Goal: Task Accomplishment & Management: Use online tool/utility

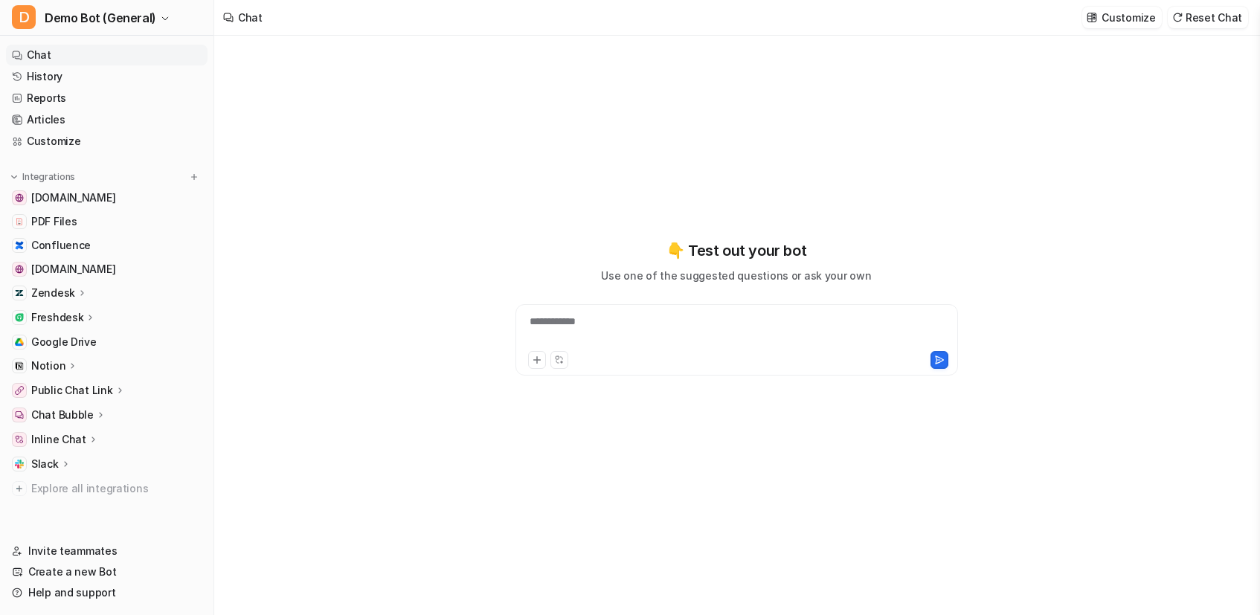
type textarea "**********"
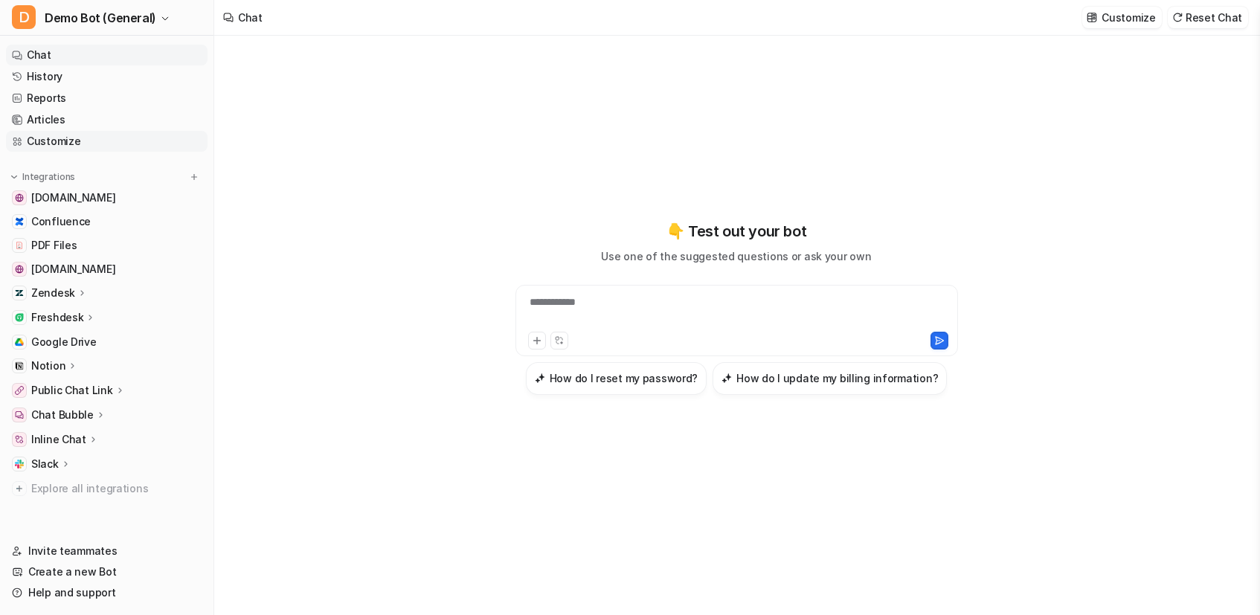
click at [68, 141] on link "Customize" at bounding box center [107, 141] width 202 height 21
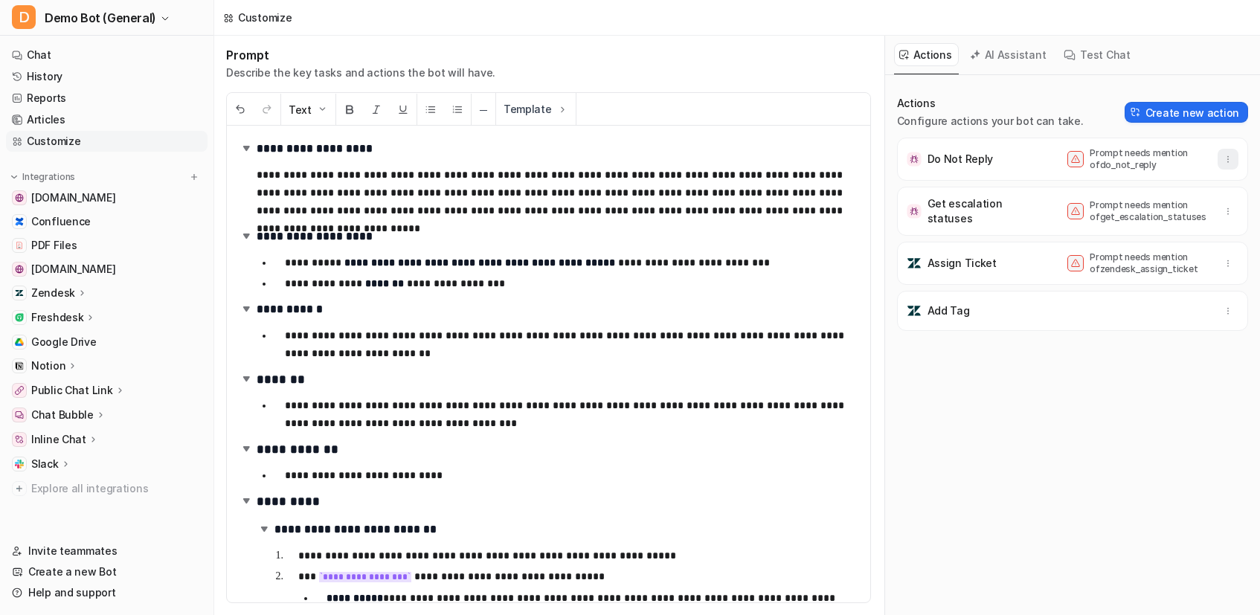
click at [1223, 159] on icon "button" at bounding box center [1228, 159] width 10 height 10
click at [1038, 219] on div "Get escalation statuses Prompt needs mention of get_escalation_statuses" at bounding box center [1073, 211] width 338 height 36
click at [940, 199] on p "Get escalation statuses" at bounding box center [980, 211] width 104 height 30
click at [1178, 121] on button "Create new action" at bounding box center [1187, 112] width 124 height 21
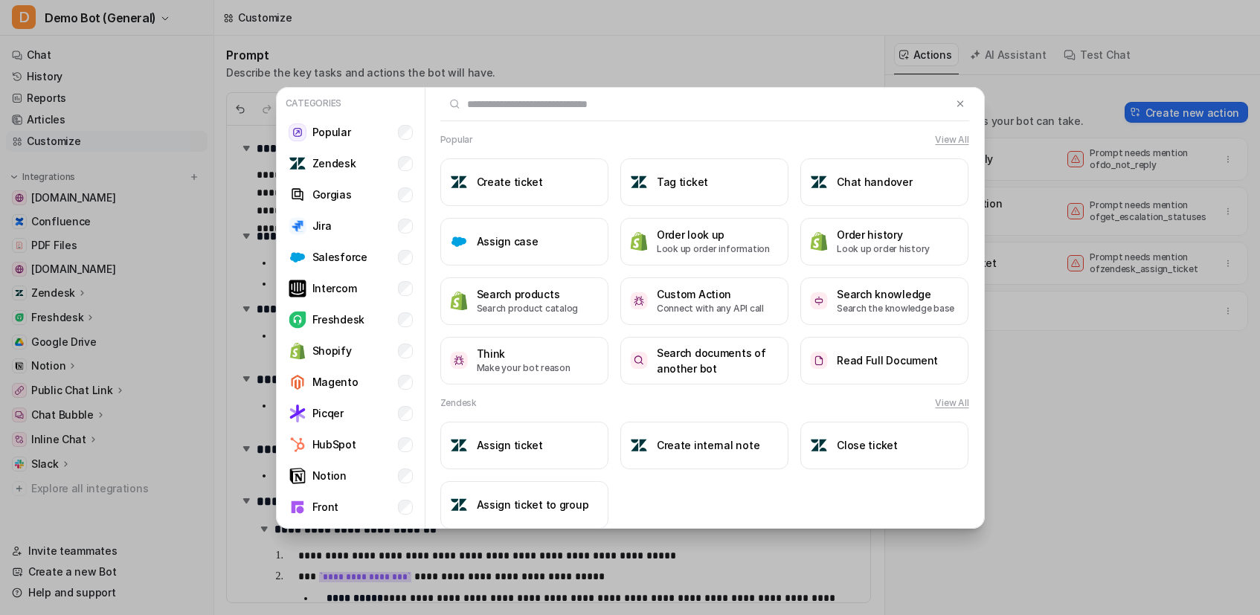
click at [695, 268] on div "Create ticket Tag ticket Chat handover Assign case Order look up Look up order …" at bounding box center [704, 271] width 529 height 226
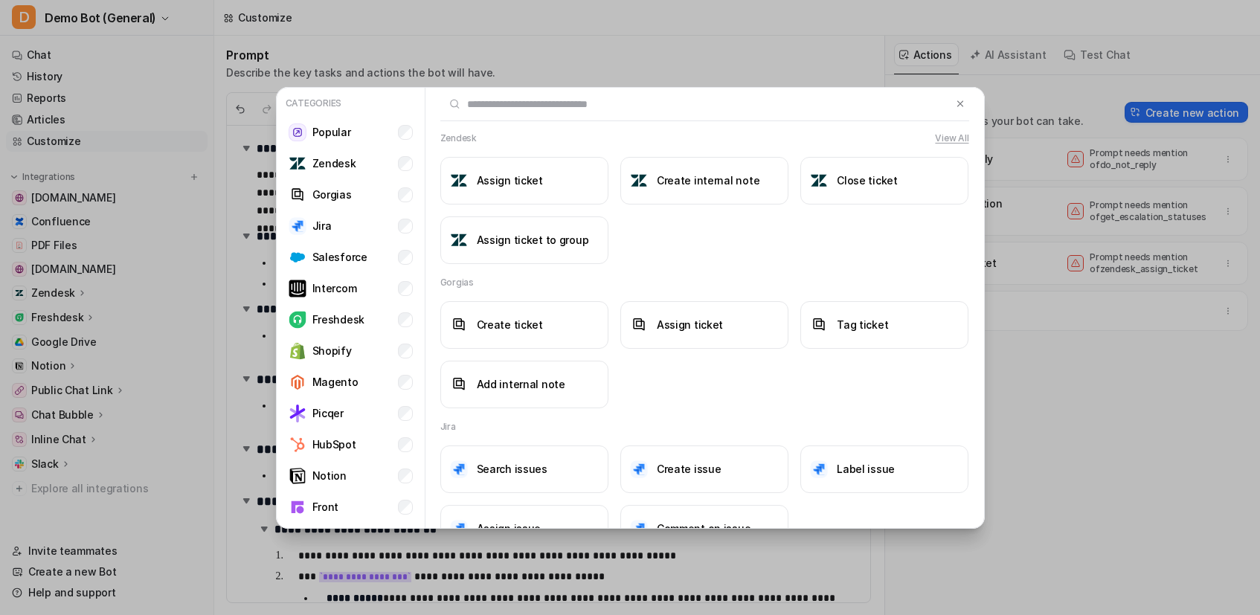
scroll to position [666, 0]
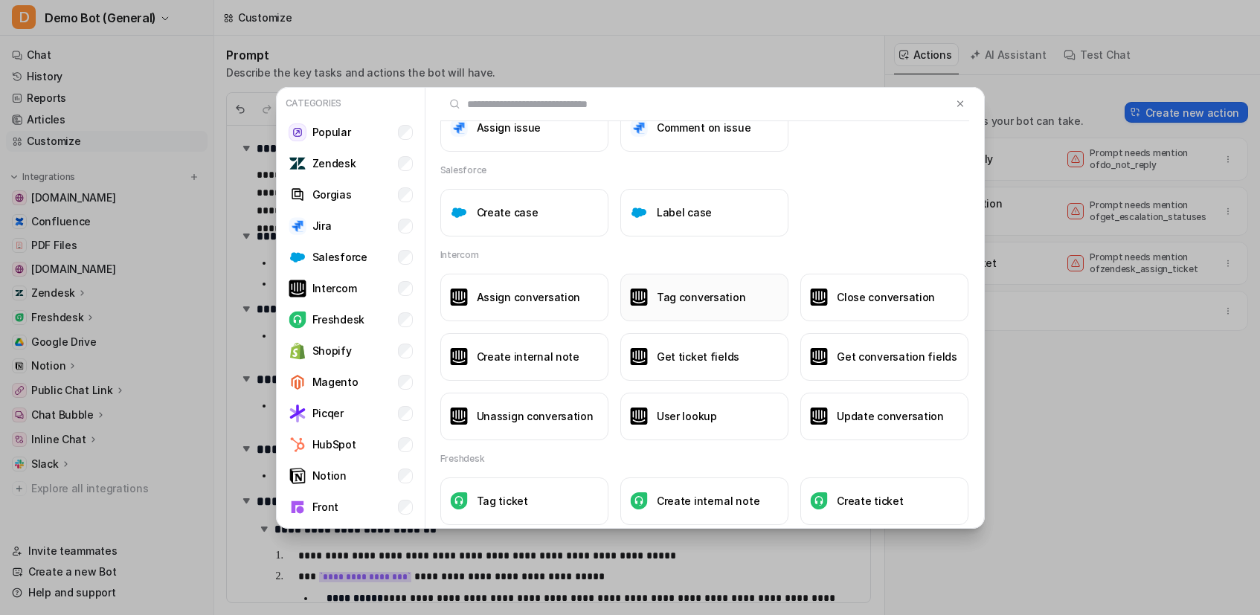
click at [733, 297] on h3 "Tag conversation" at bounding box center [701, 297] width 89 height 16
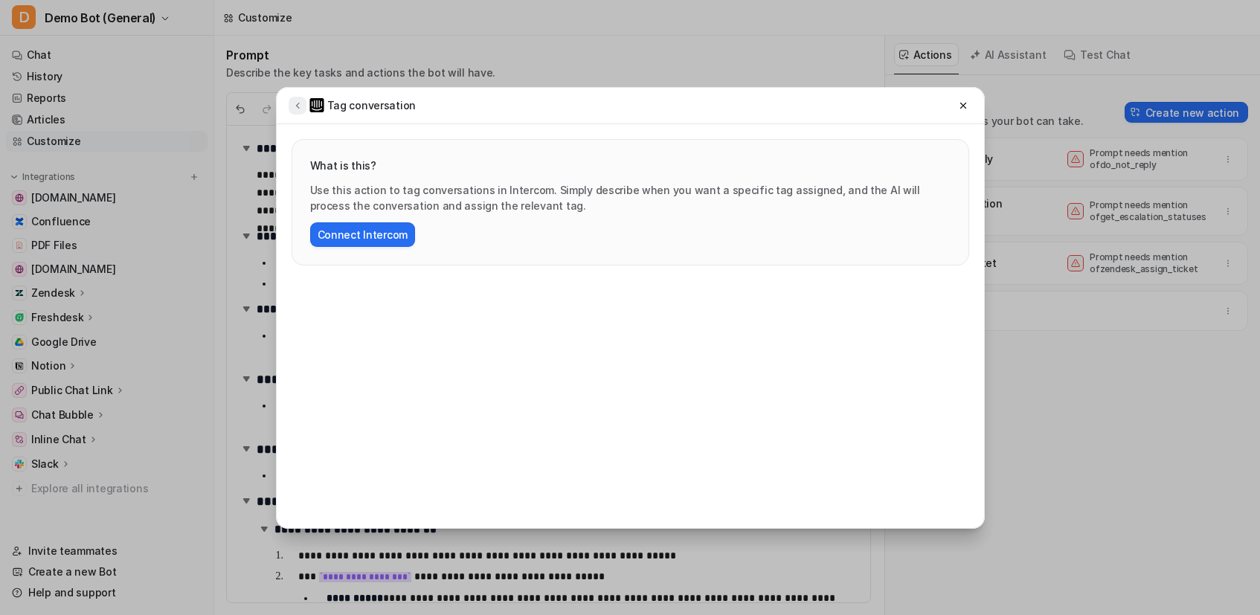
click at [292, 102] on icon at bounding box center [297, 105] width 10 height 11
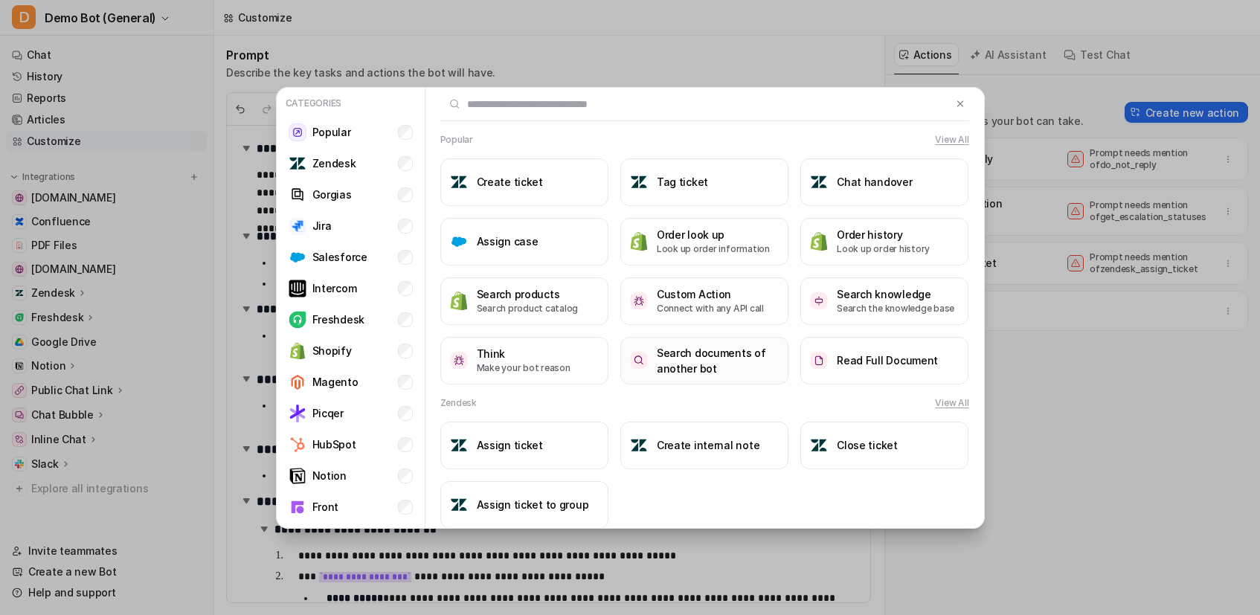
click at [691, 362] on h3 "Search documents of another bot" at bounding box center [718, 360] width 122 height 31
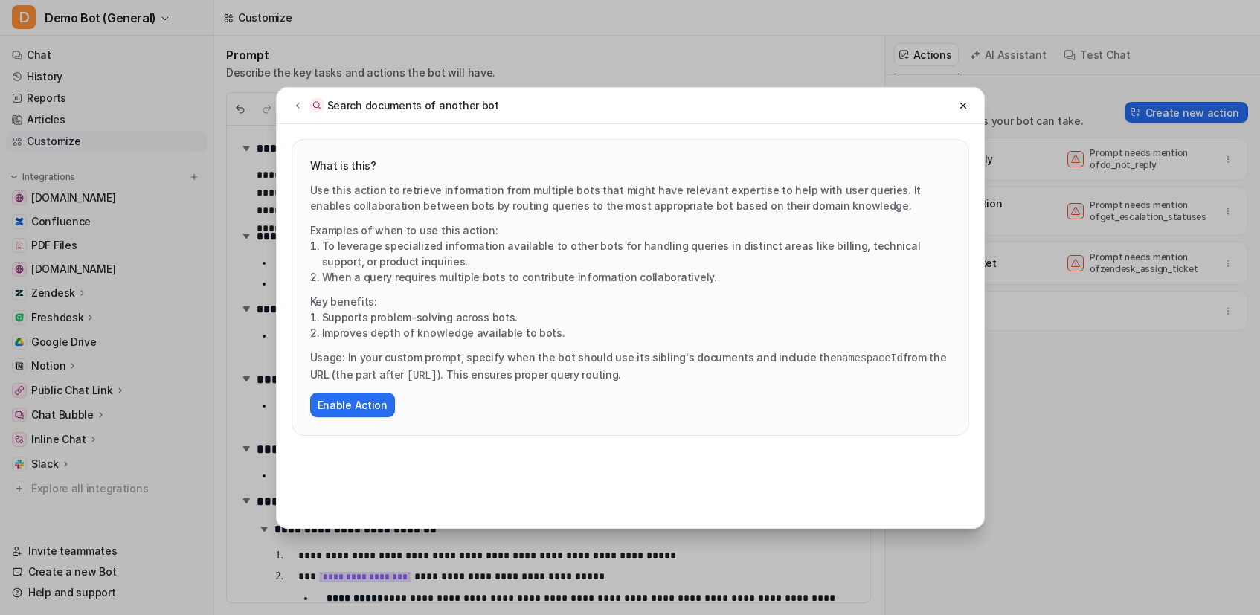
click at [290, 115] on div "Search documents of another bot" at bounding box center [631, 106] width 708 height 36
click at [292, 109] on icon at bounding box center [297, 105] width 10 height 11
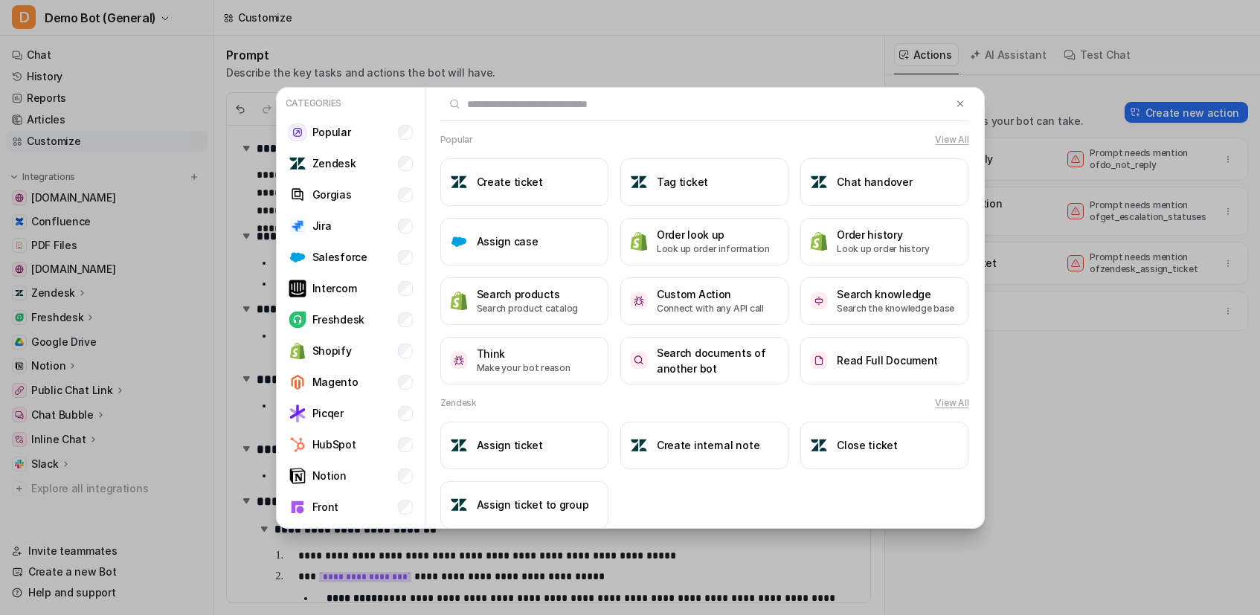
scroll to position [0, 0]
click at [308, 320] on div "Freshdesk" at bounding box center [327, 320] width 76 height 18
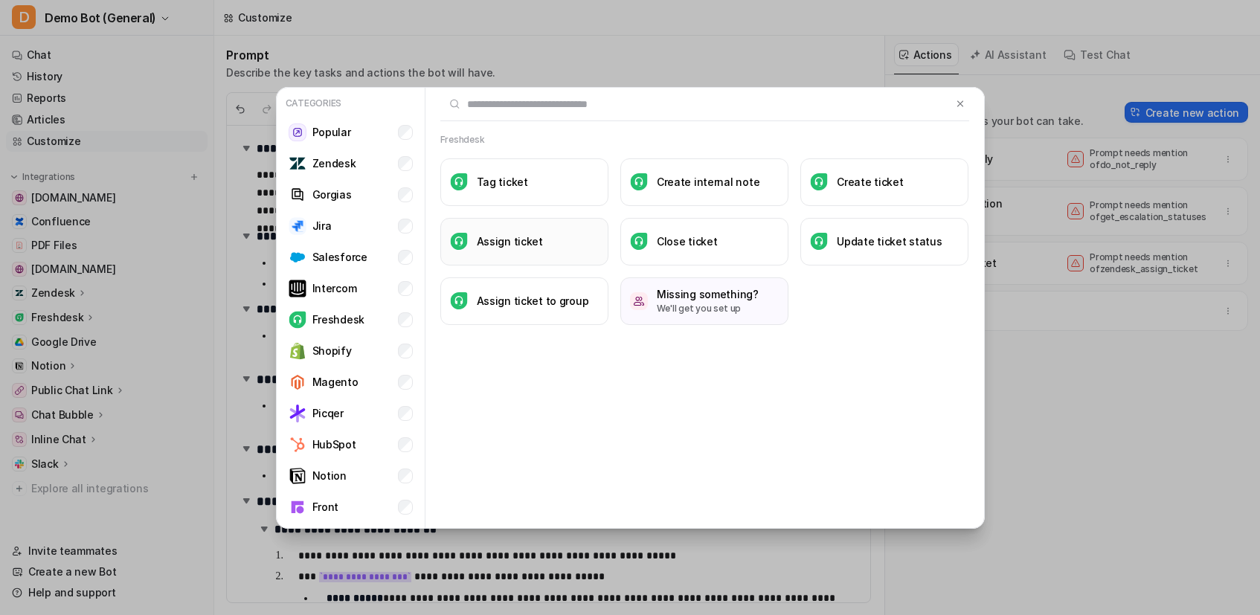
click at [479, 252] on button "Assign ticket" at bounding box center [524, 242] width 168 height 48
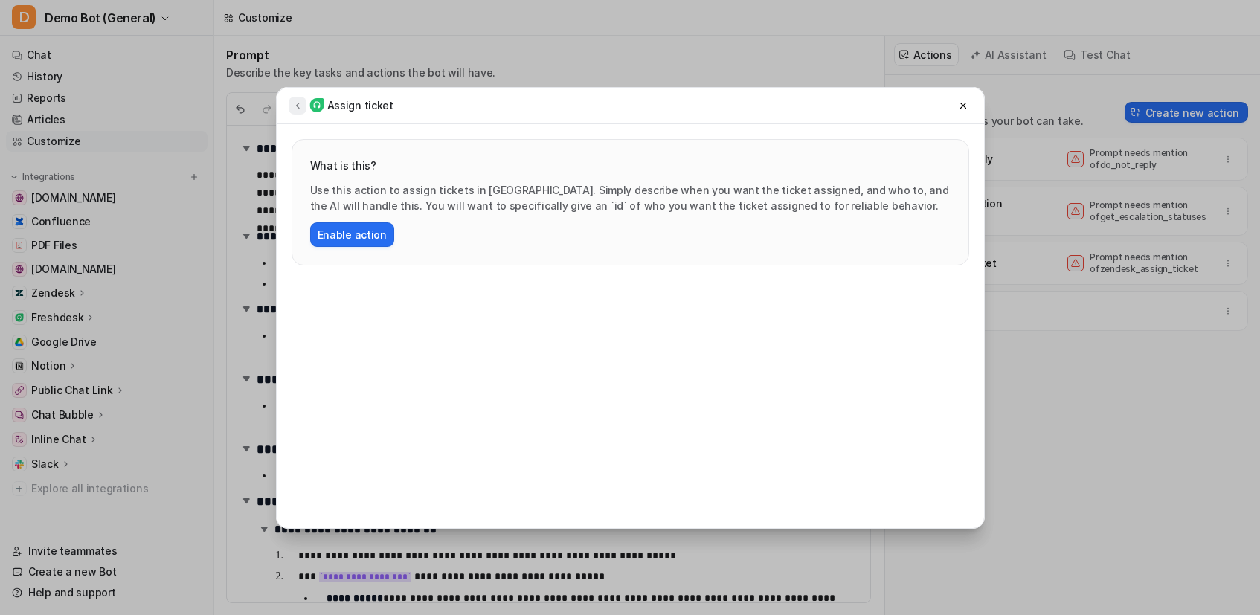
click at [299, 106] on icon at bounding box center [297, 105] width 10 height 11
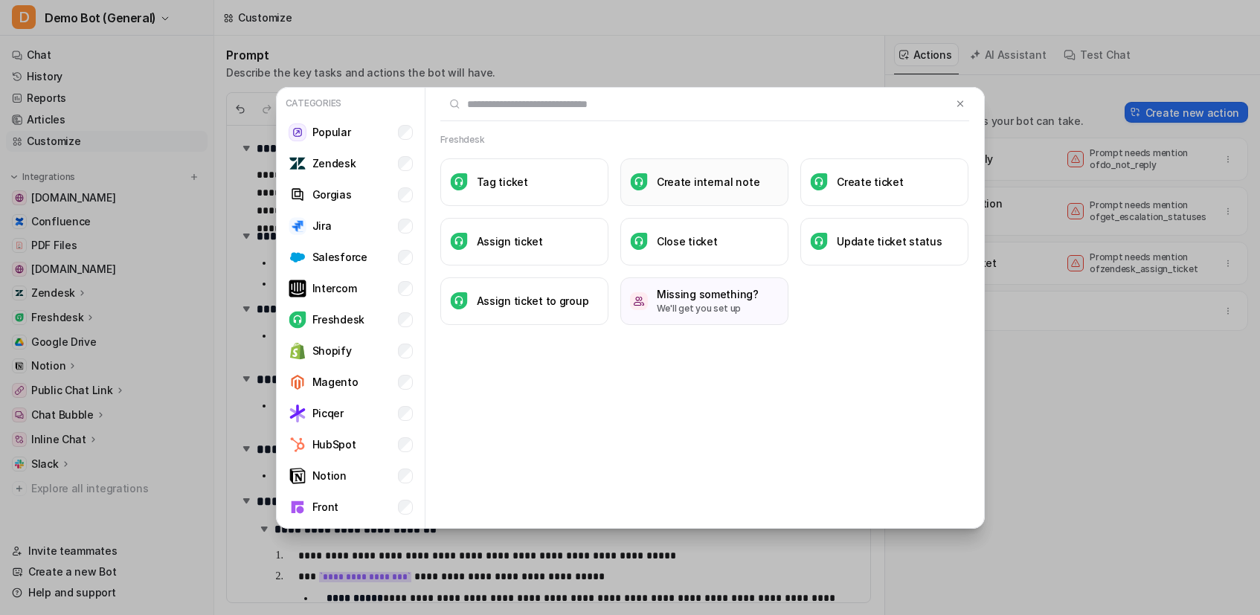
click at [686, 170] on button "Create internal note" at bounding box center [705, 182] width 168 height 48
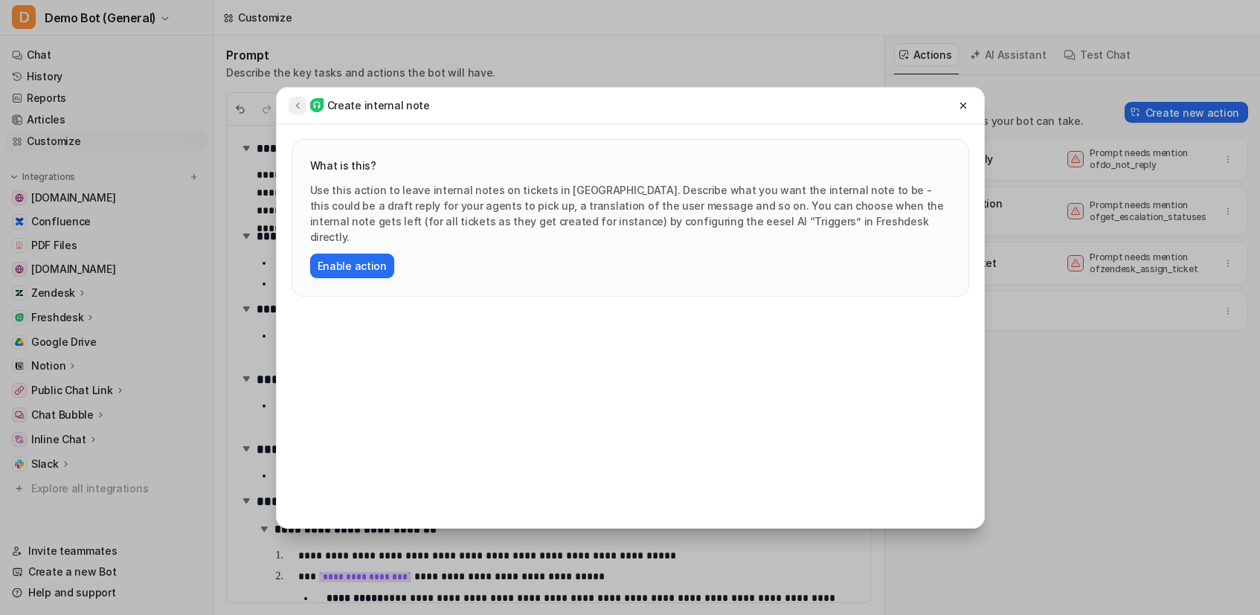
click at [301, 106] on icon at bounding box center [297, 105] width 10 height 11
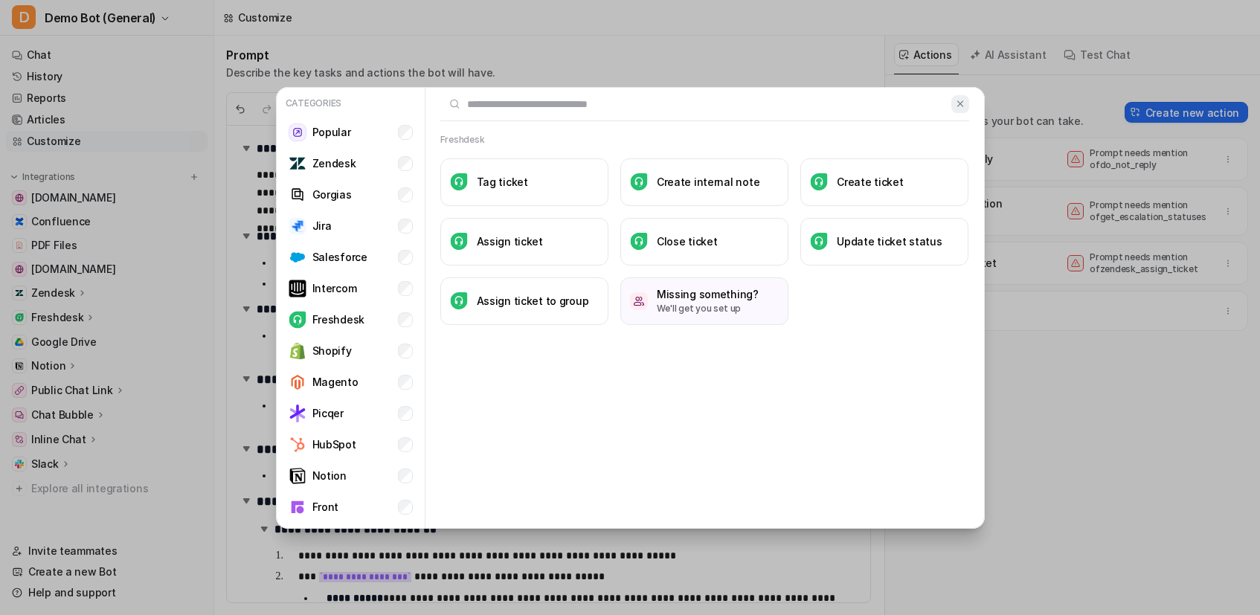
click at [958, 107] on img at bounding box center [960, 103] width 10 height 11
